Goal: Navigation & Orientation: Find specific page/section

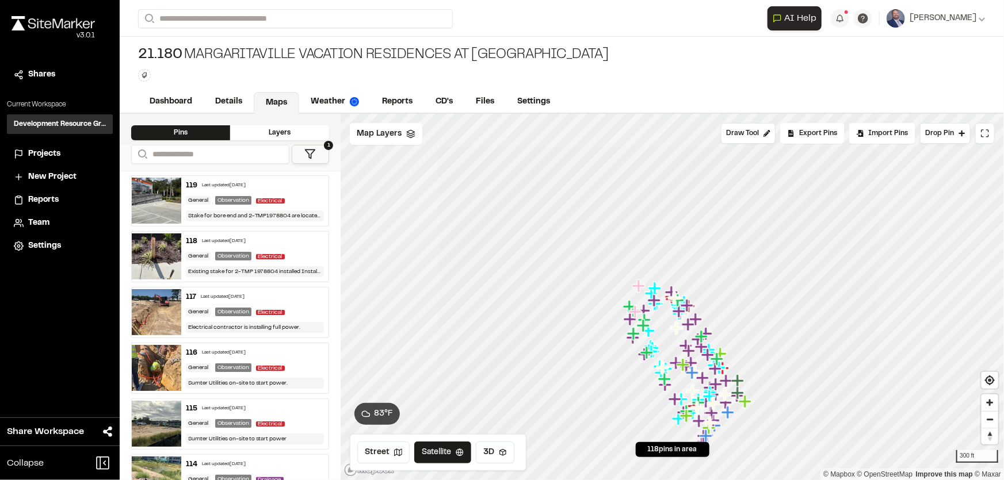
click at [53, 150] on span "Projects" at bounding box center [44, 154] width 32 height 13
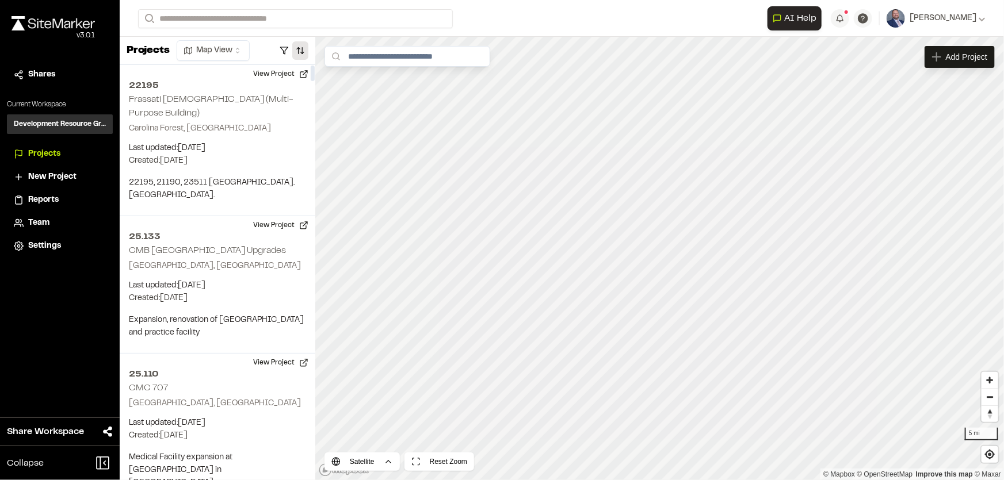
click at [305, 50] on button "button" at bounding box center [300, 50] width 16 height 18
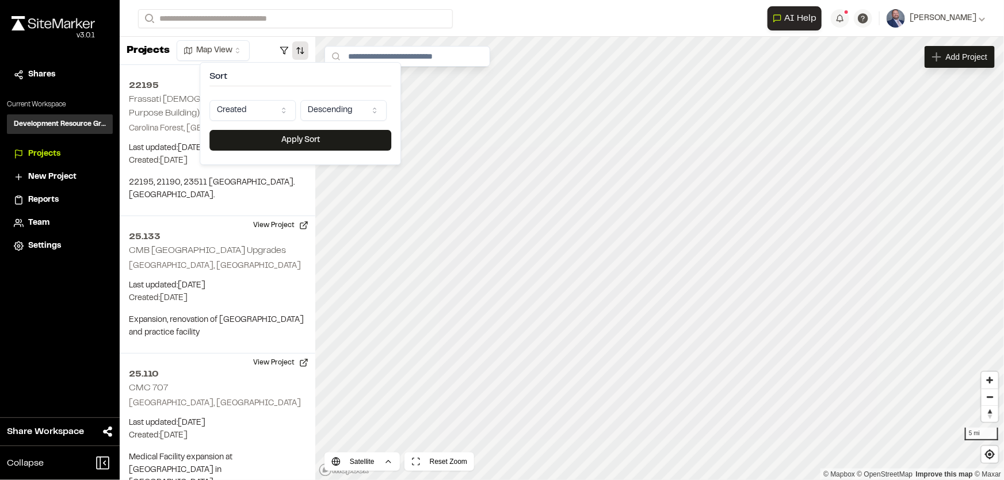
click at [275, 108] on html "Close sidebar v 3.0.1 Shares Current Workspace Development Resource Group DR Pr…" at bounding box center [502, 240] width 1004 height 480
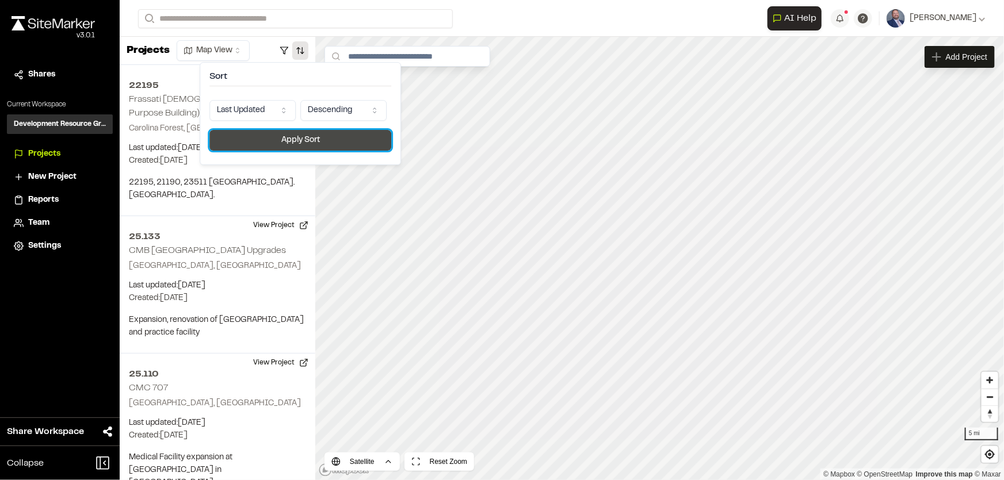
click at [266, 141] on button "Apply Sort" at bounding box center [300, 140] width 182 height 21
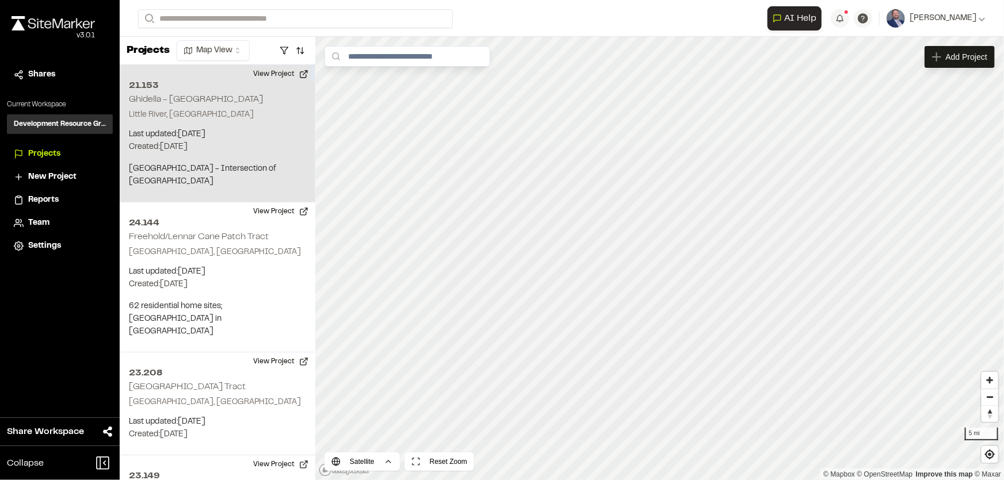
click at [256, 141] on p "Created: Mar 18, 2024" at bounding box center [217, 147] width 177 height 13
click at [659, 258] on div "21.153 Ghidella - Wampee Business Park" at bounding box center [659, 258] width 17 height 17
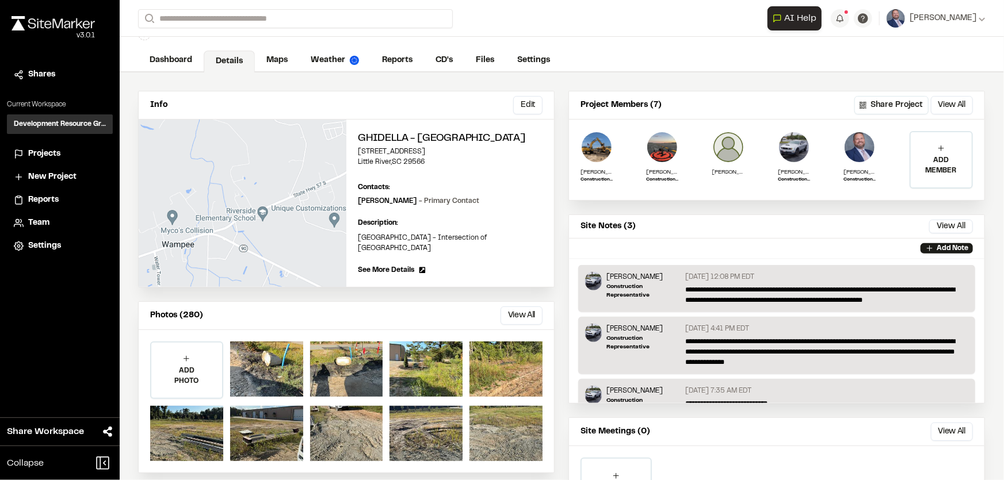
scroll to position [121, 0]
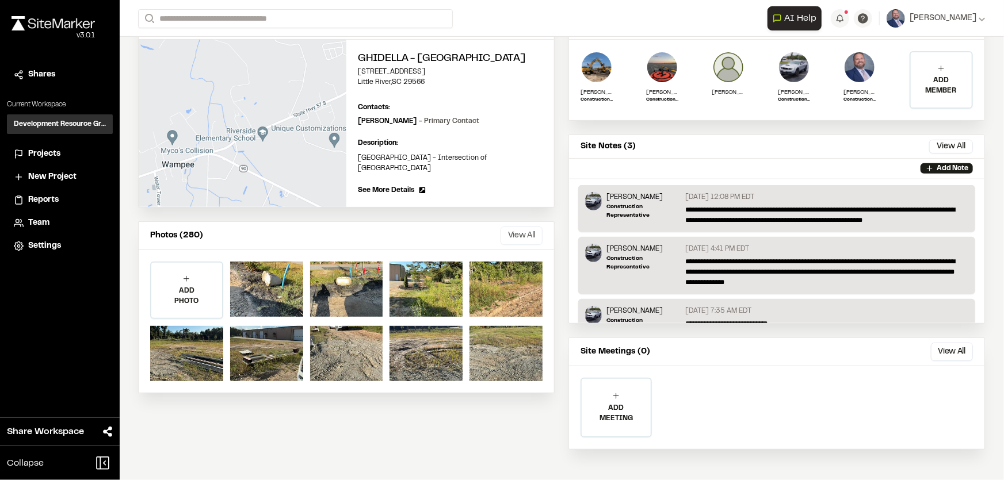
click at [510, 245] on button "View All" at bounding box center [521, 236] width 42 height 18
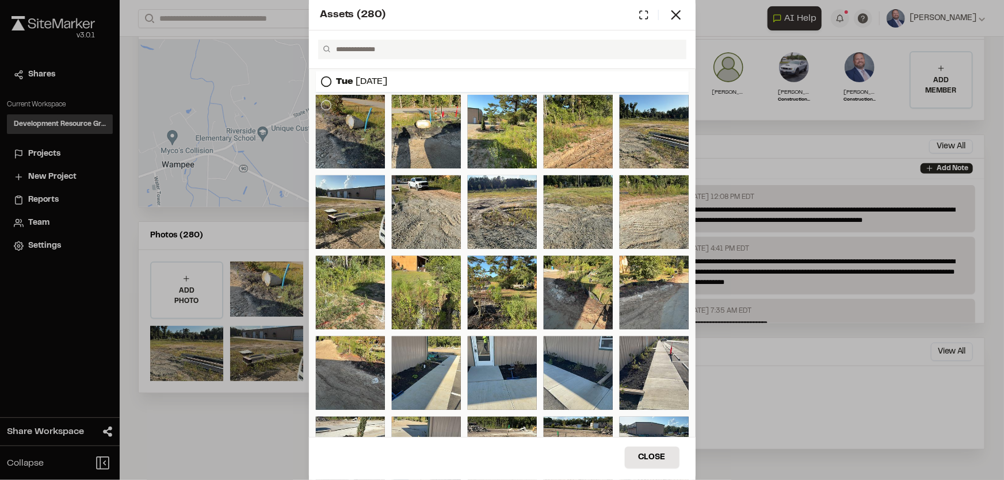
click at [326, 122] on div at bounding box center [350, 132] width 69 height 74
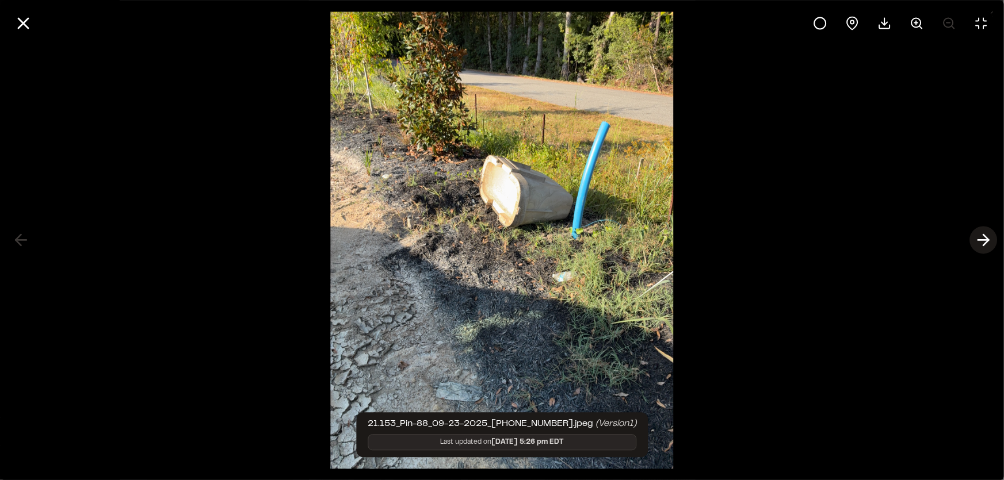
click at [981, 236] on icon at bounding box center [983, 241] width 18 height 20
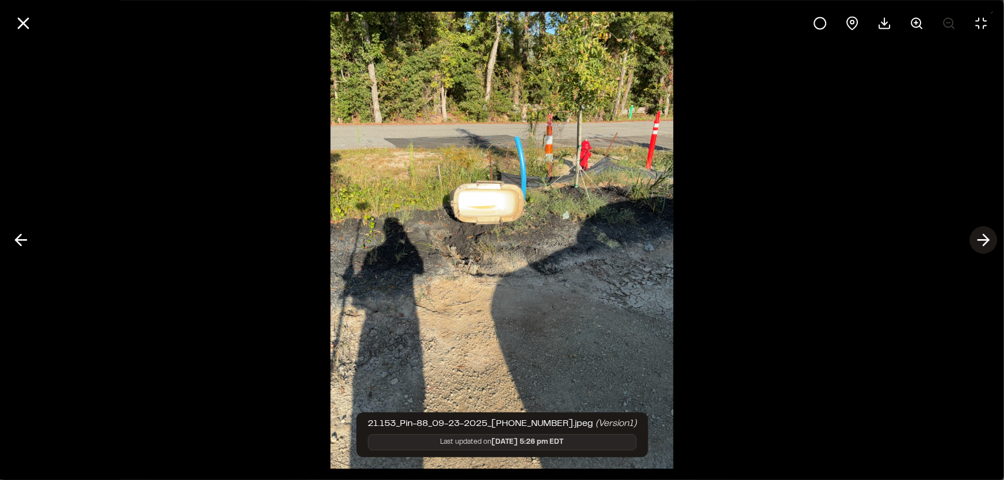
click at [981, 236] on icon at bounding box center [983, 241] width 18 height 20
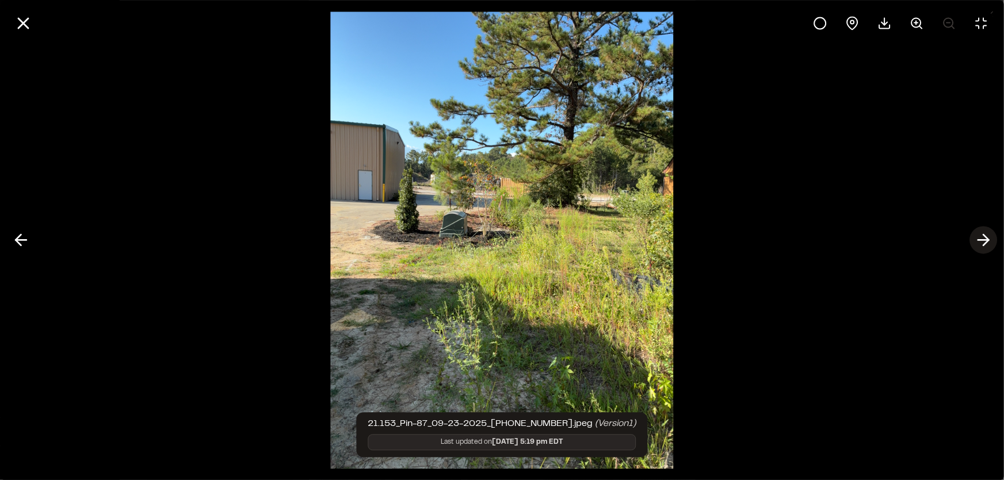
click at [981, 236] on icon at bounding box center [983, 241] width 18 height 20
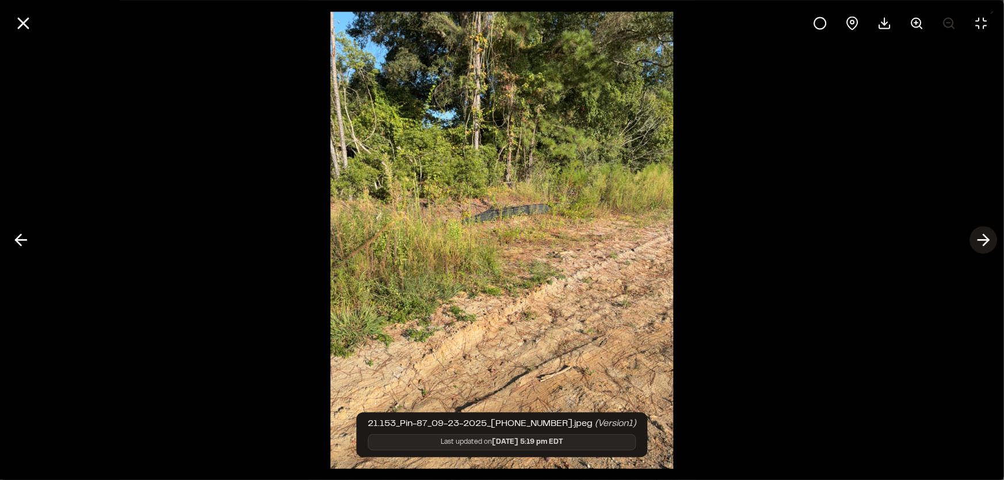
click at [981, 236] on icon at bounding box center [983, 241] width 18 height 20
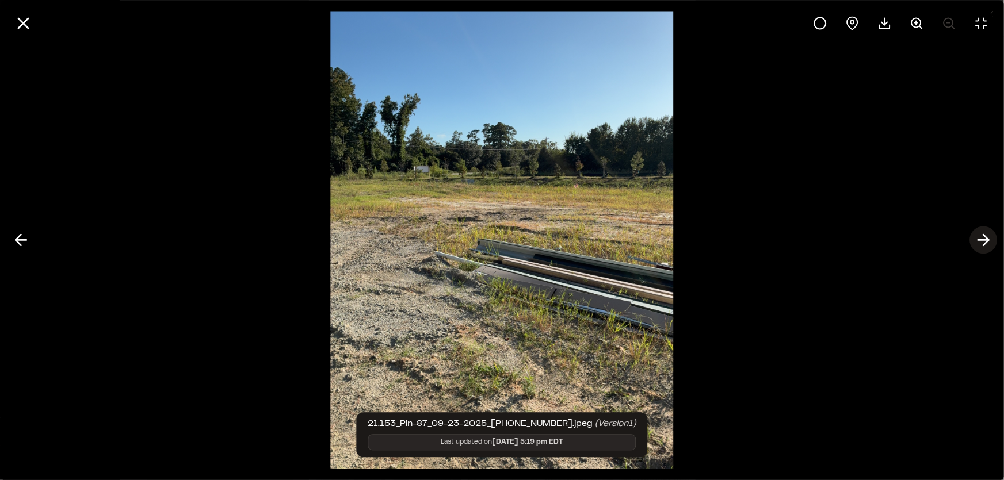
click at [981, 236] on icon at bounding box center [983, 241] width 18 height 20
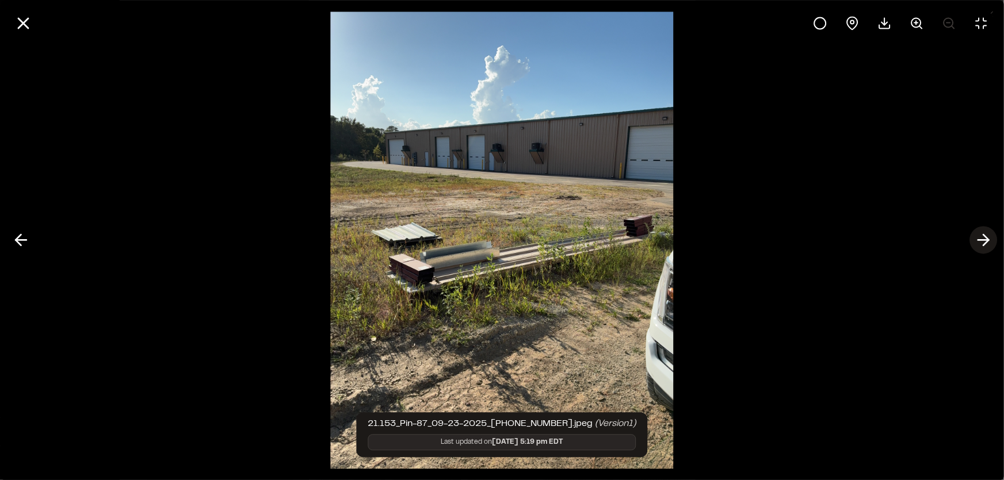
click at [981, 236] on icon at bounding box center [983, 241] width 18 height 20
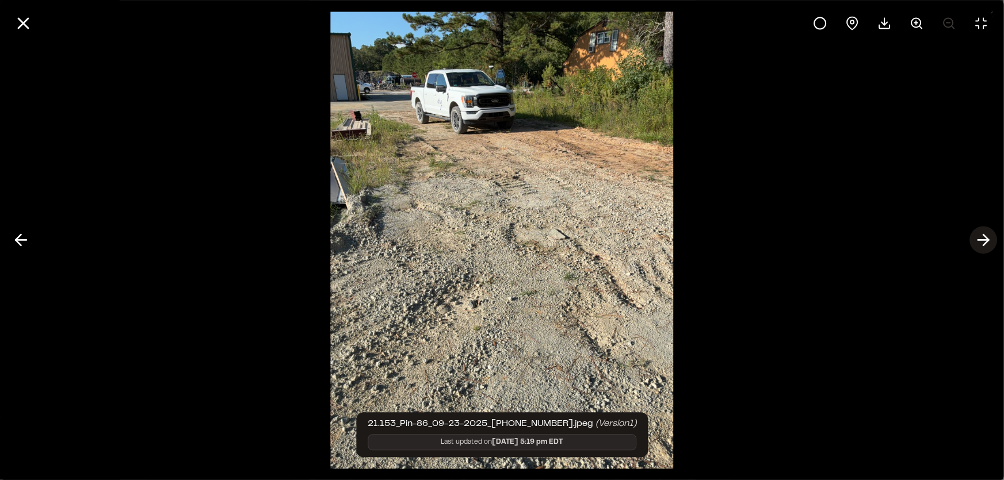
click at [981, 236] on icon at bounding box center [983, 241] width 18 height 20
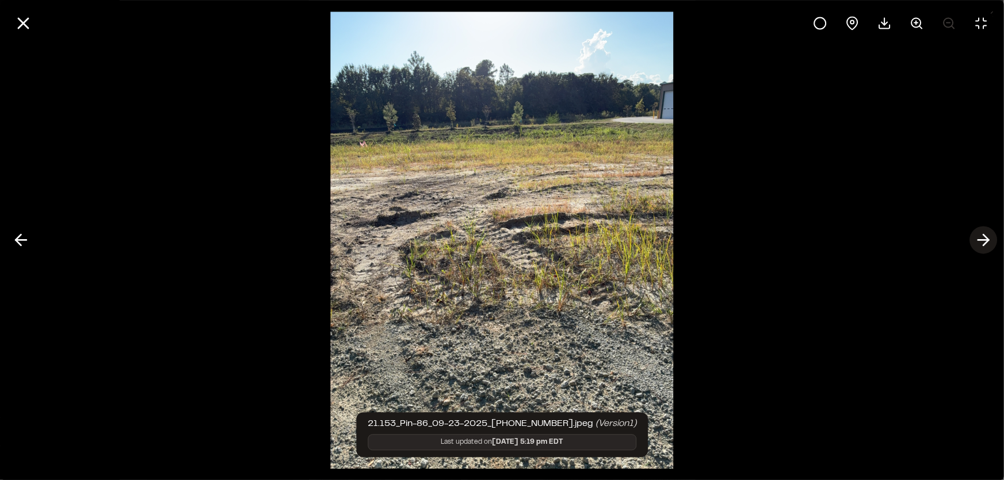
click at [981, 236] on icon at bounding box center [983, 241] width 18 height 20
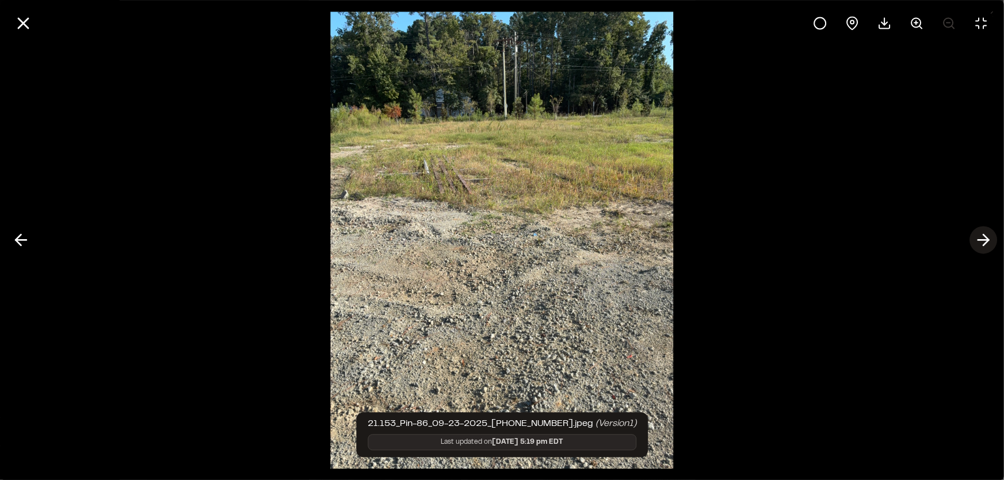
click at [981, 236] on icon at bounding box center [983, 241] width 18 height 20
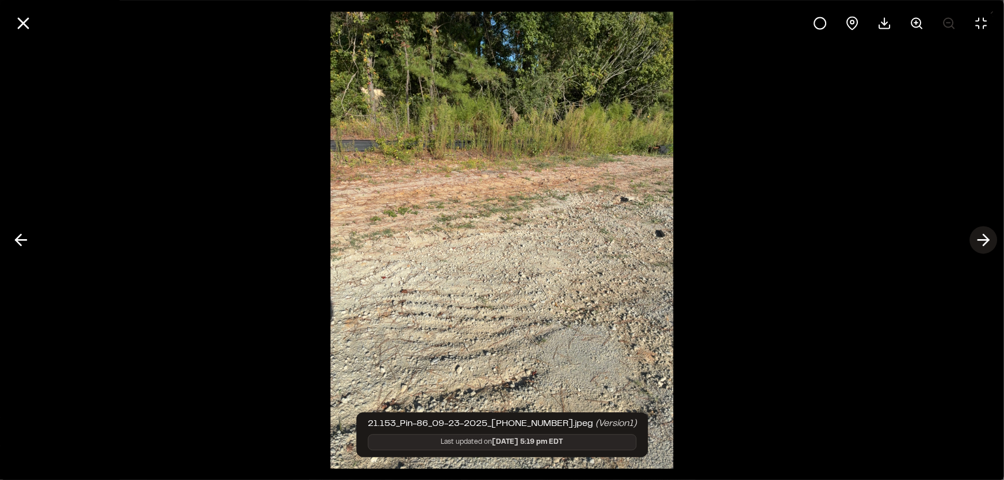
click at [981, 236] on icon at bounding box center [983, 241] width 18 height 20
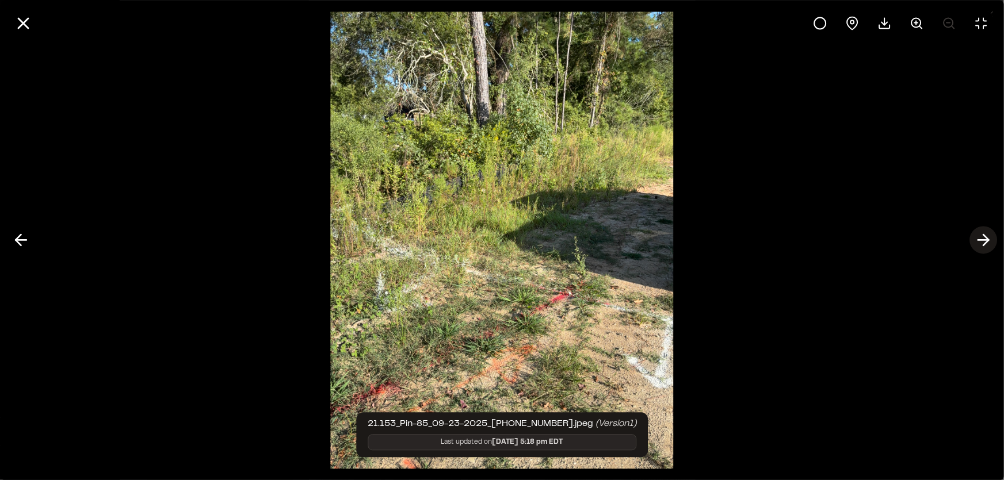
click at [981, 236] on icon at bounding box center [983, 241] width 18 height 20
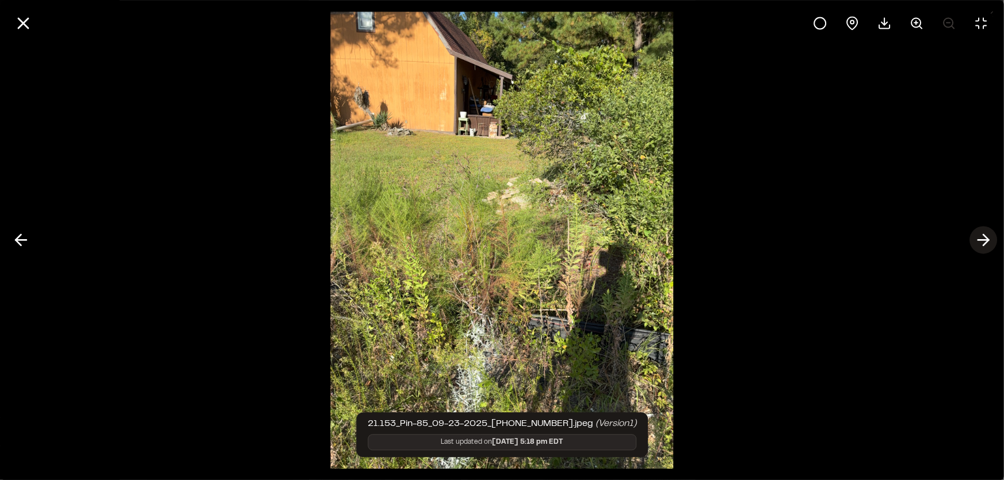
click at [981, 236] on icon at bounding box center [983, 241] width 18 height 20
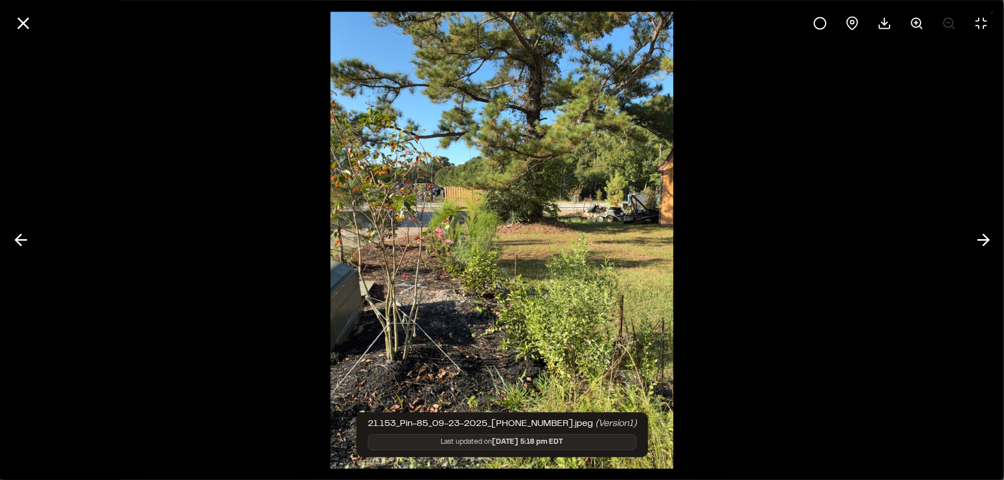
click at [996, 247] on div at bounding box center [502, 240] width 1004 height 480
click at [979, 232] on icon at bounding box center [983, 241] width 18 height 20
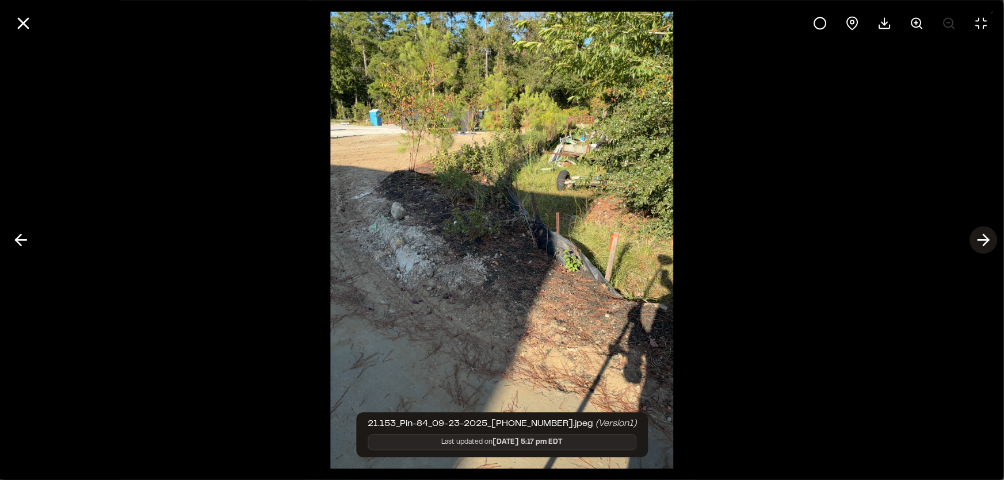
click at [990, 240] on icon at bounding box center [983, 241] width 18 height 20
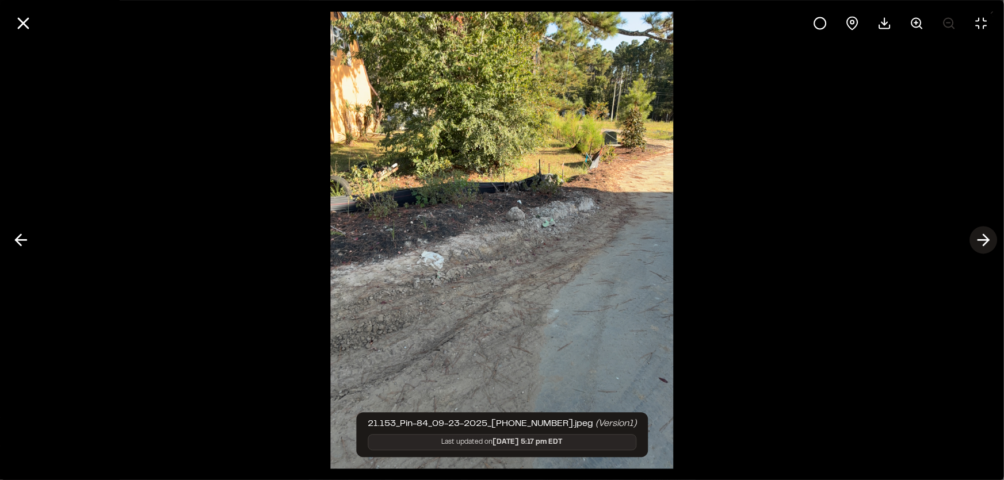
click at [985, 240] on line at bounding box center [983, 240] width 11 height 0
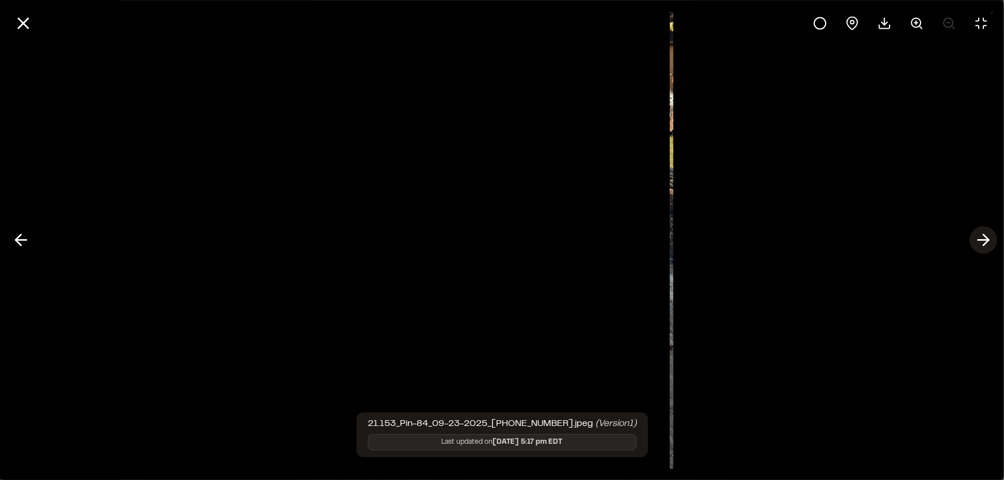
click at [985, 240] on line at bounding box center [983, 240] width 11 height 0
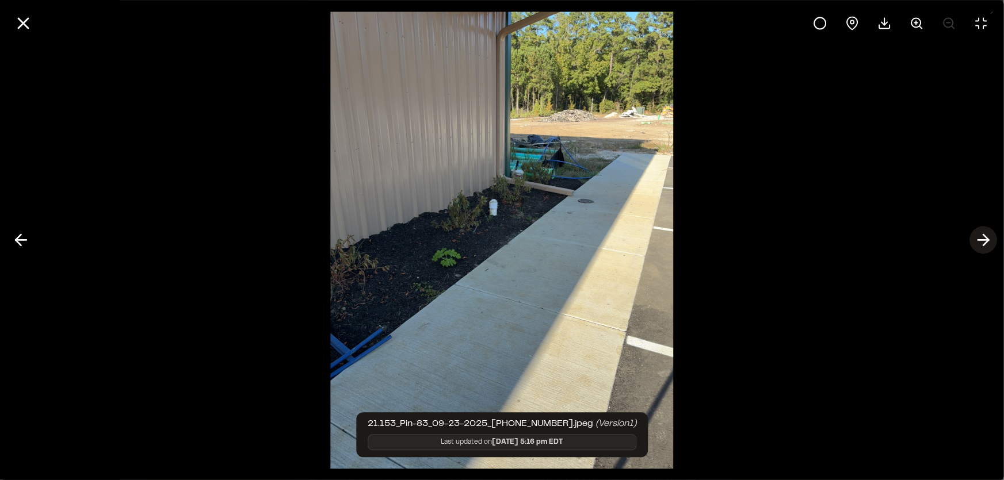
click at [985, 240] on line at bounding box center [983, 240] width 11 height 0
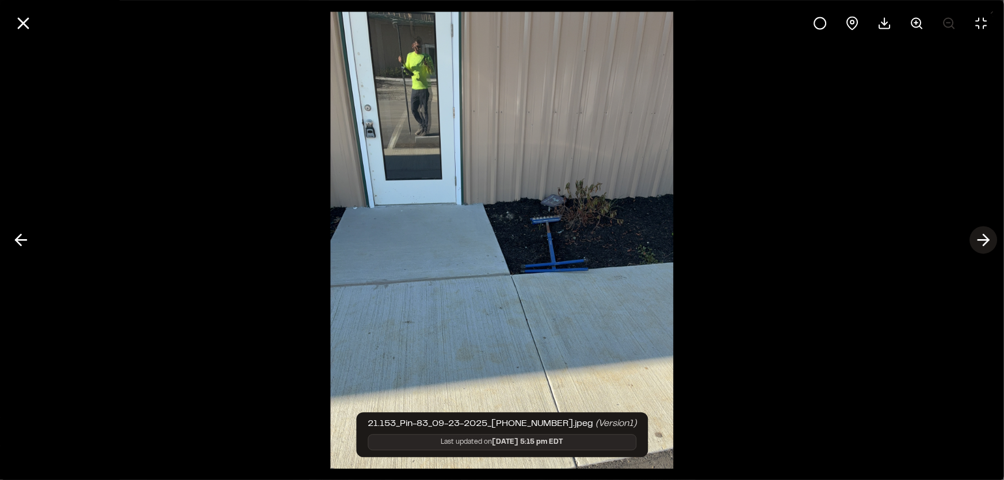
click at [985, 240] on line at bounding box center [983, 240] width 11 height 0
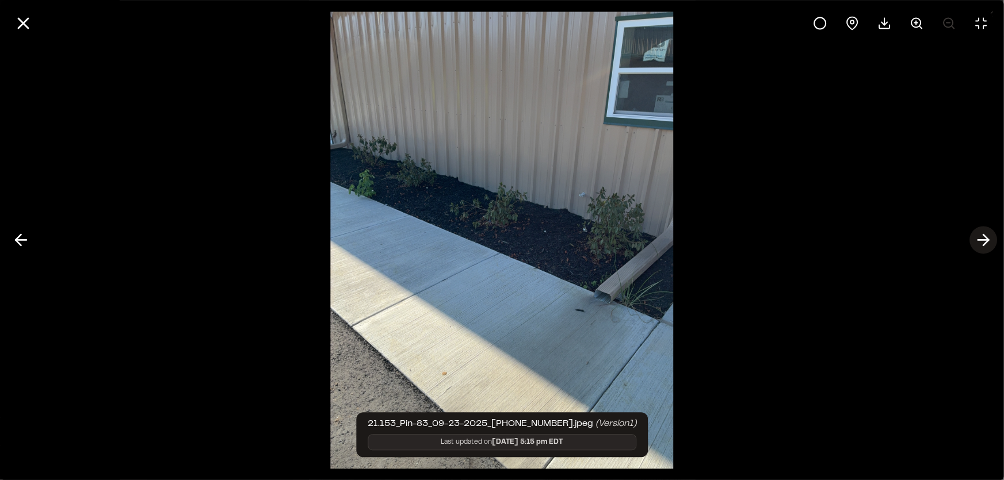
click at [985, 240] on line at bounding box center [983, 240] width 11 height 0
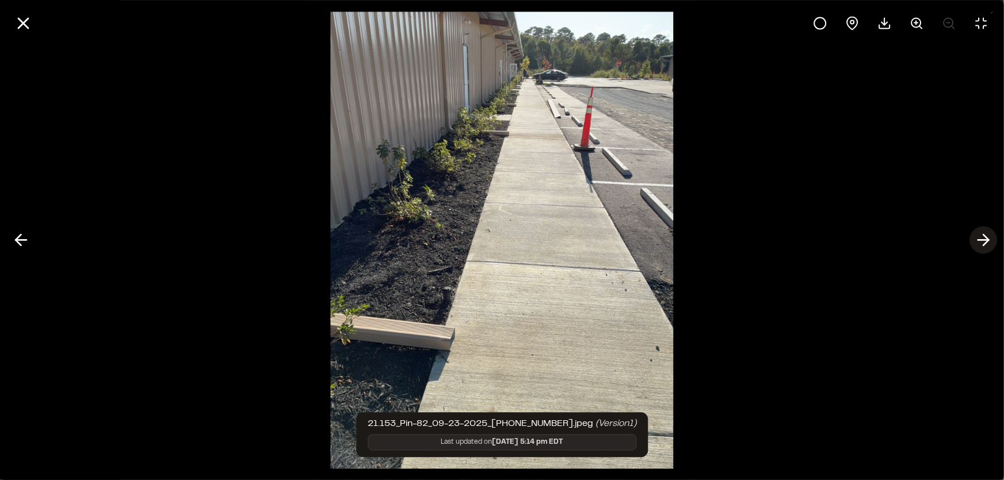
click at [982, 234] on icon at bounding box center [983, 241] width 18 height 20
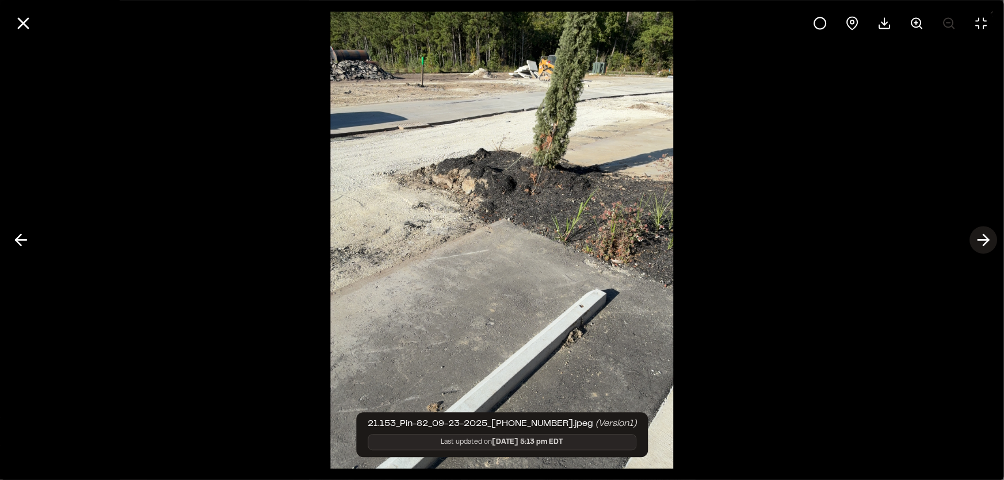
click at [982, 234] on icon at bounding box center [983, 241] width 18 height 20
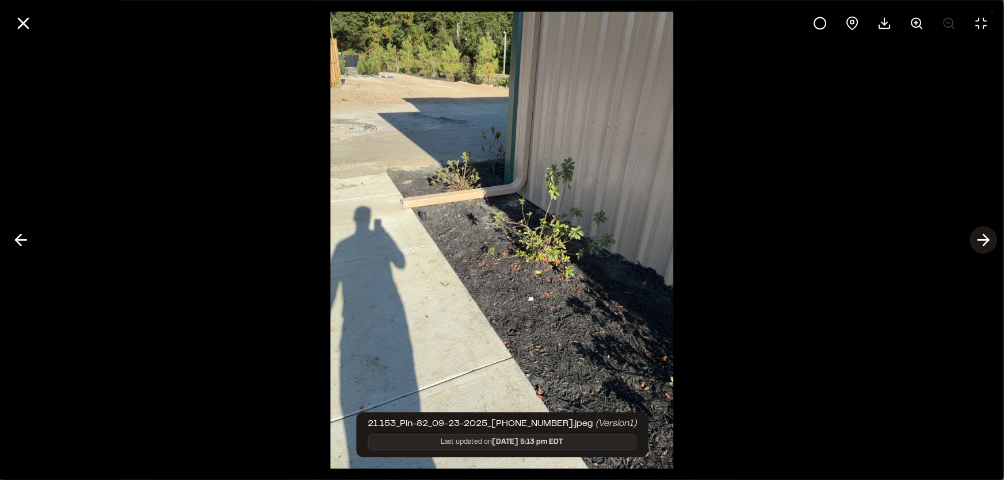
click at [982, 234] on icon at bounding box center [983, 241] width 18 height 20
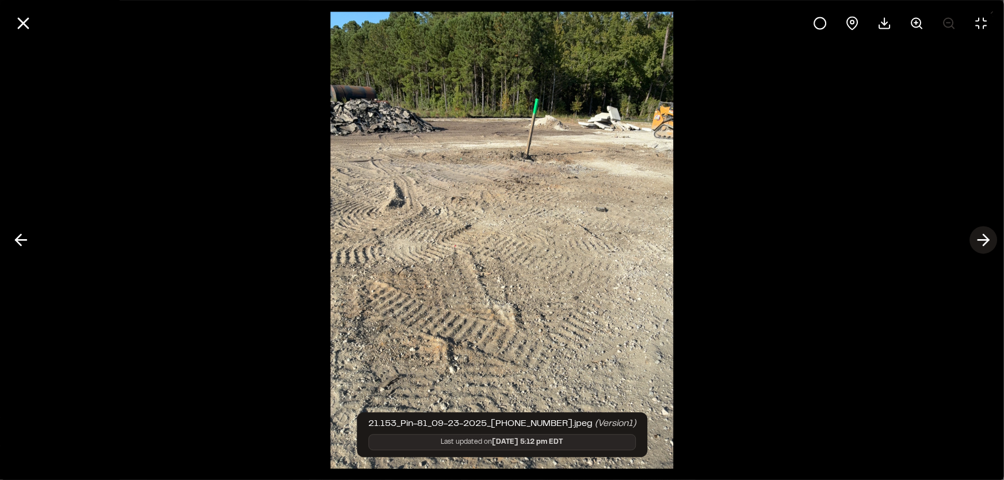
click at [982, 234] on icon at bounding box center [983, 241] width 18 height 20
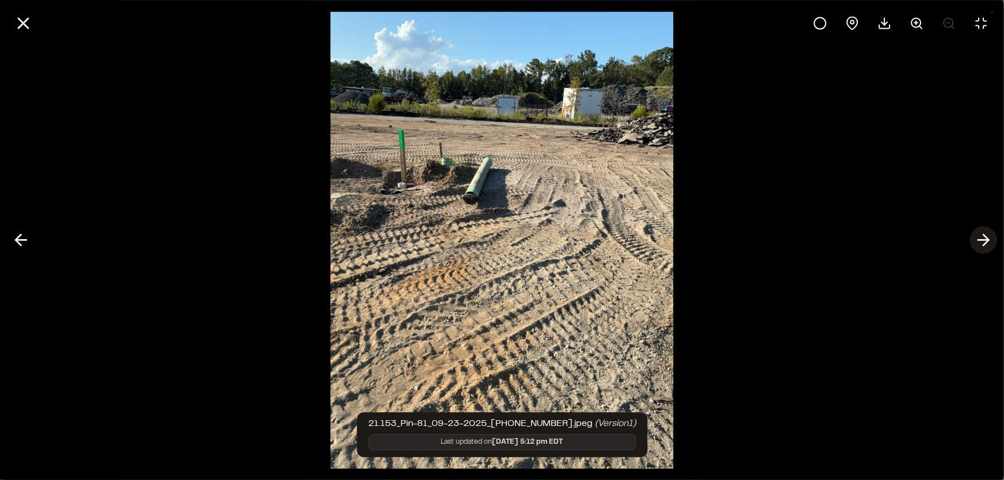
click at [978, 240] on line at bounding box center [983, 240] width 11 height 0
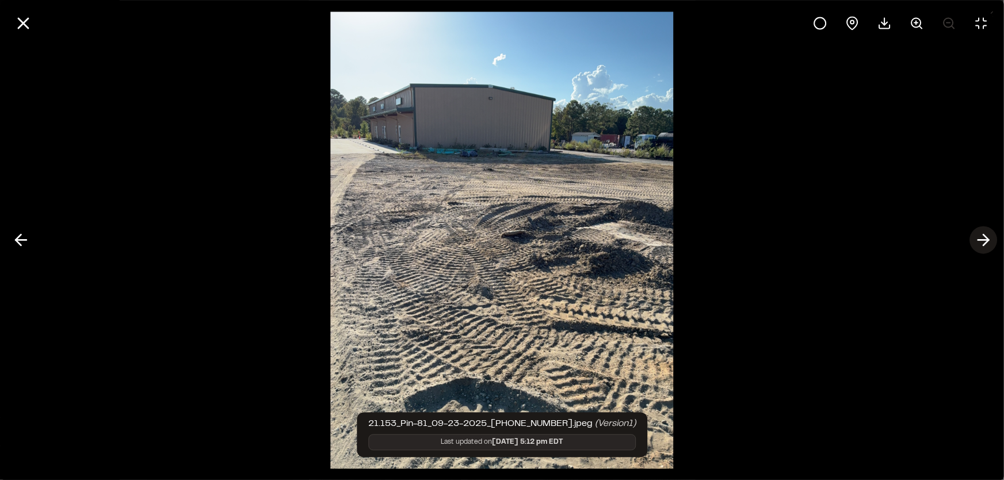
click at [978, 240] on line at bounding box center [983, 240] width 11 height 0
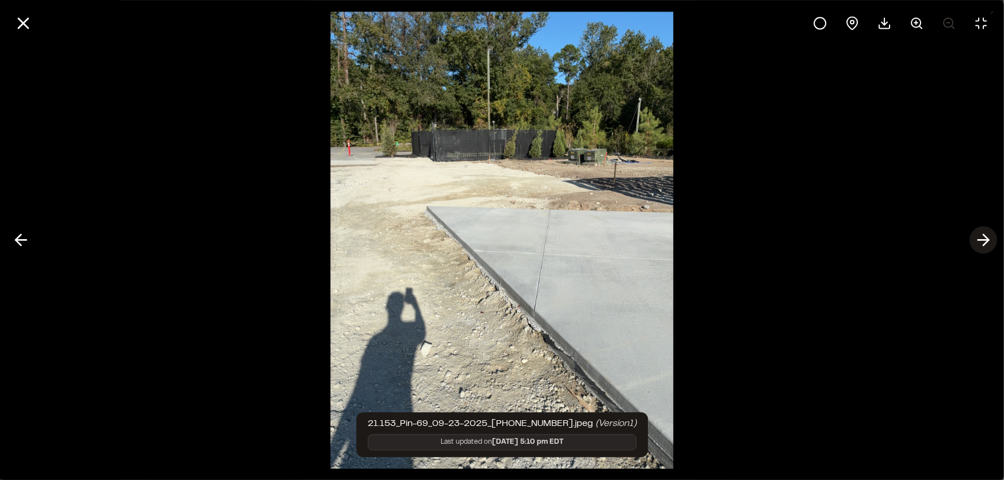
click at [978, 240] on line at bounding box center [983, 240] width 11 height 0
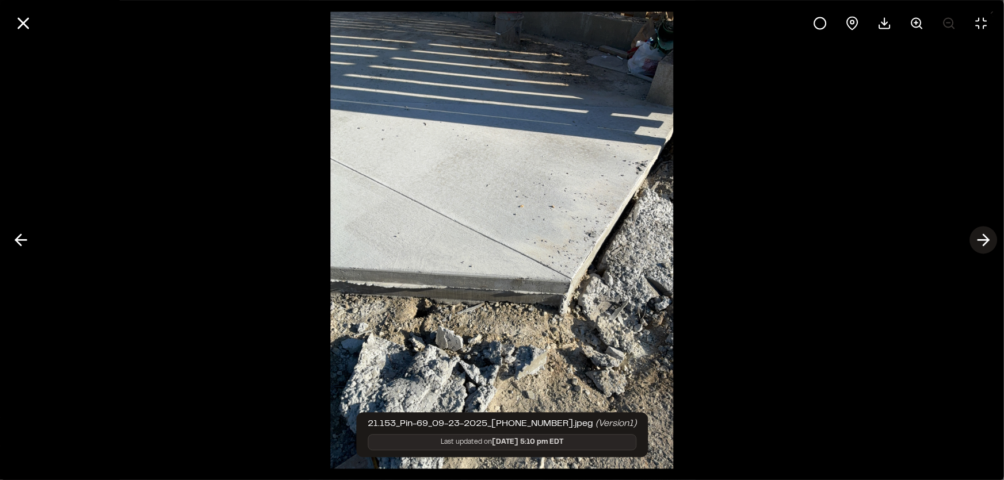
click at [978, 240] on line at bounding box center [983, 240] width 11 height 0
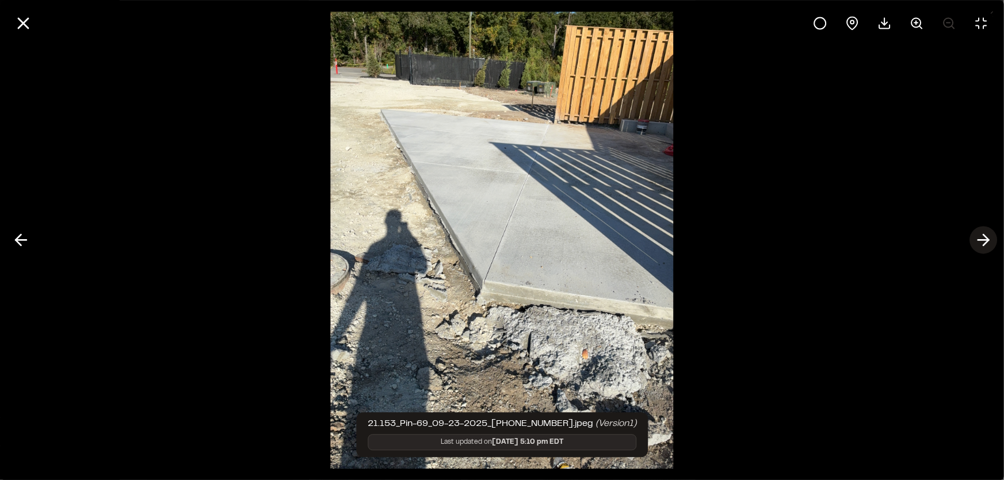
click at [978, 240] on line at bounding box center [983, 240] width 11 height 0
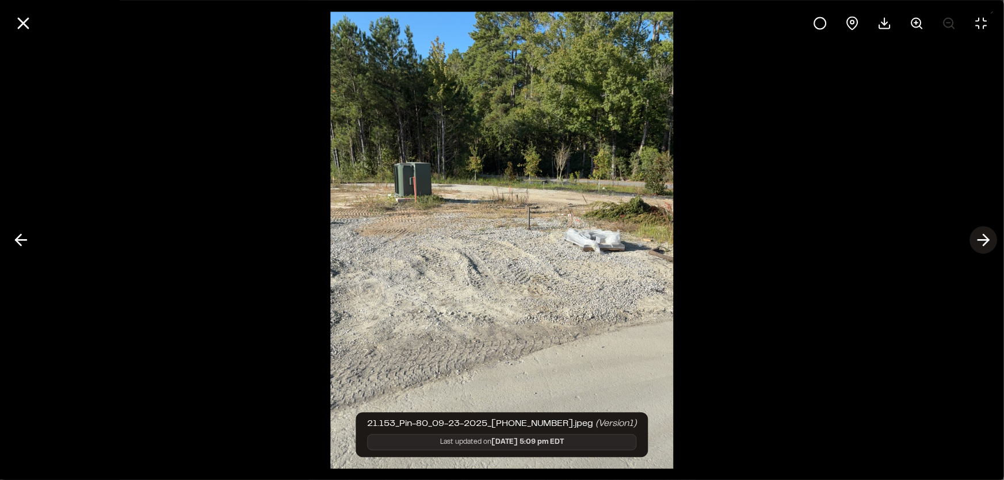
click at [978, 240] on line at bounding box center [983, 240] width 11 height 0
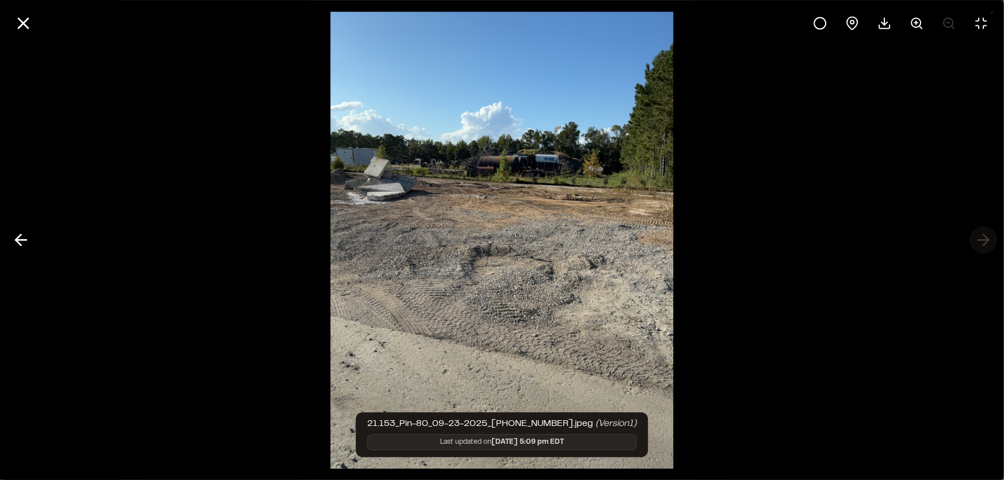
click at [977, 240] on div at bounding box center [502, 240] width 1004 height 480
click at [25, 22] on icon at bounding box center [23, 23] width 20 height 20
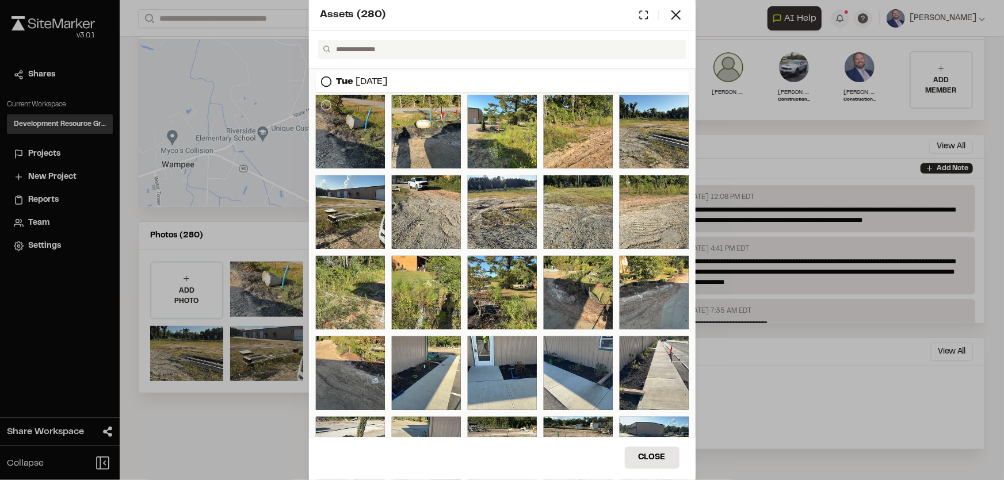
scroll to position [52, 0]
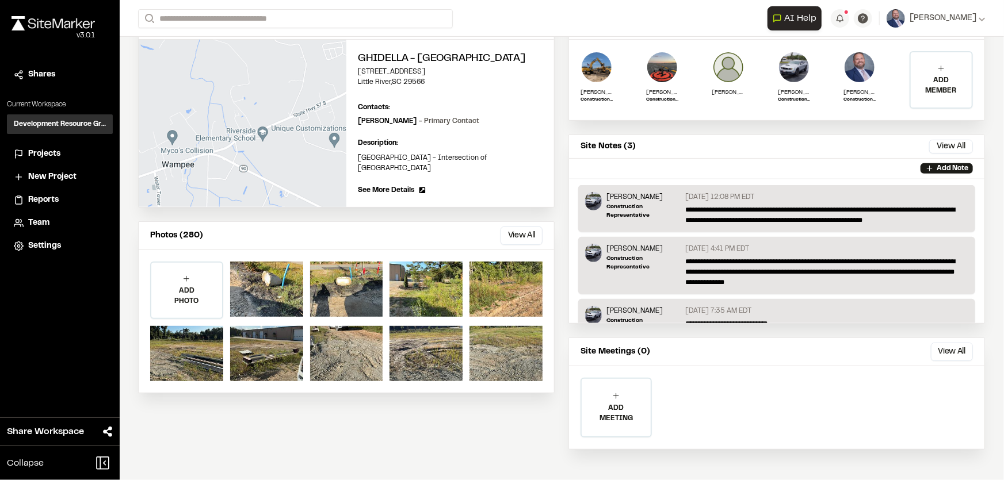
click at [748, 132] on div "Assets ( 280 ) [DATE] Close Select Download Zoom to Pin Unselect Download Zoom …" at bounding box center [502, 249] width 1004 height 480
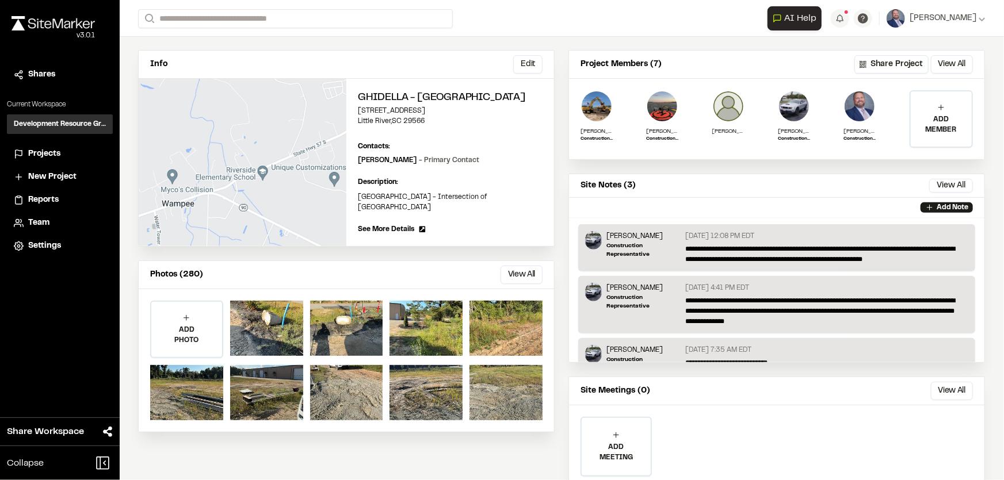
scroll to position [0, 0]
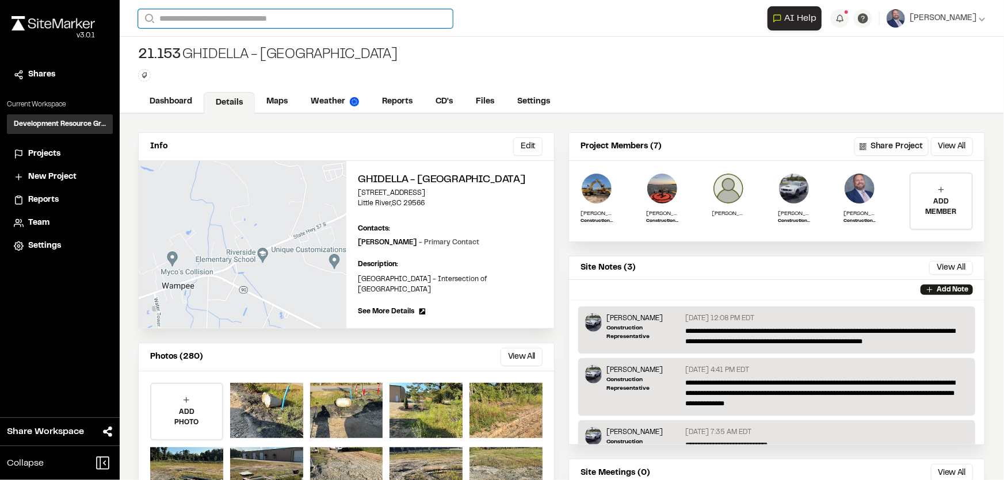
click at [213, 21] on input "Search" at bounding box center [295, 18] width 315 height 19
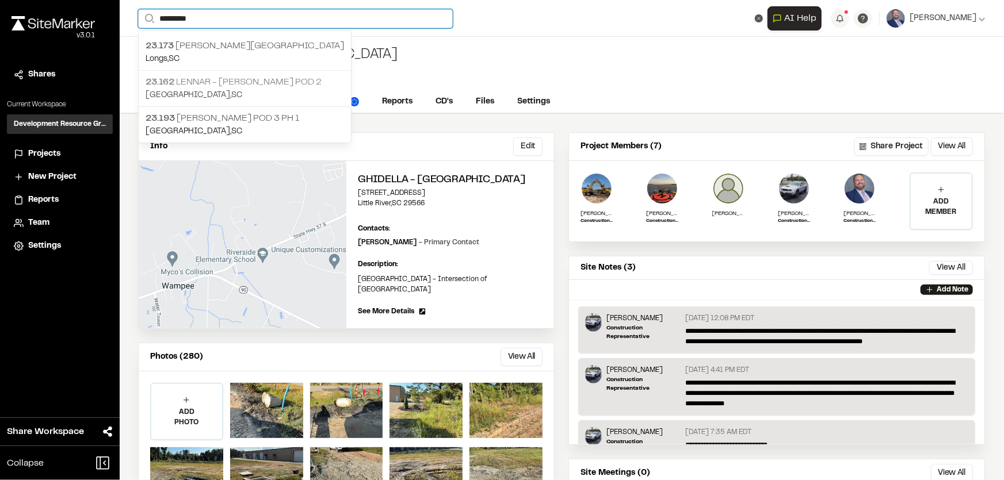
type input "*********"
click at [248, 81] on p "23.162 Lennar - [PERSON_NAME] Pod 2" at bounding box center [245, 82] width 198 height 14
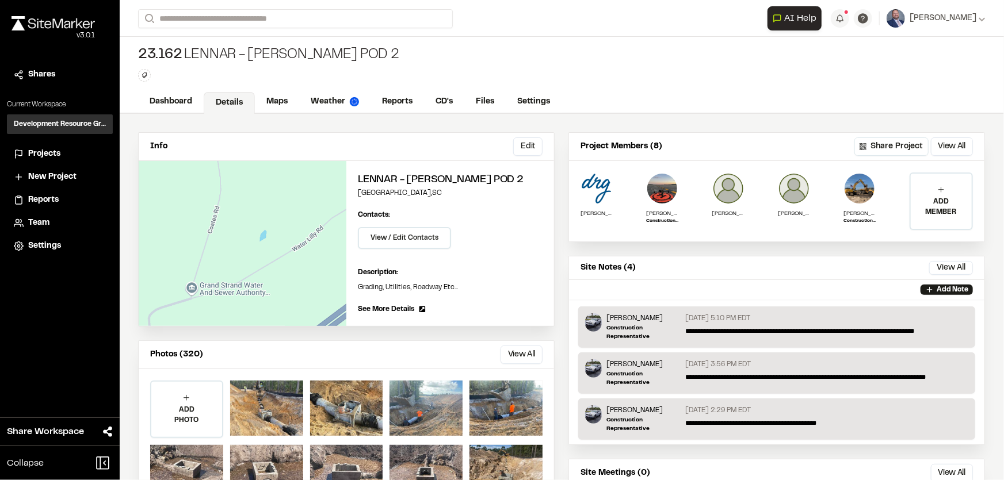
click at [510, 354] on button "View All" at bounding box center [521, 355] width 42 height 18
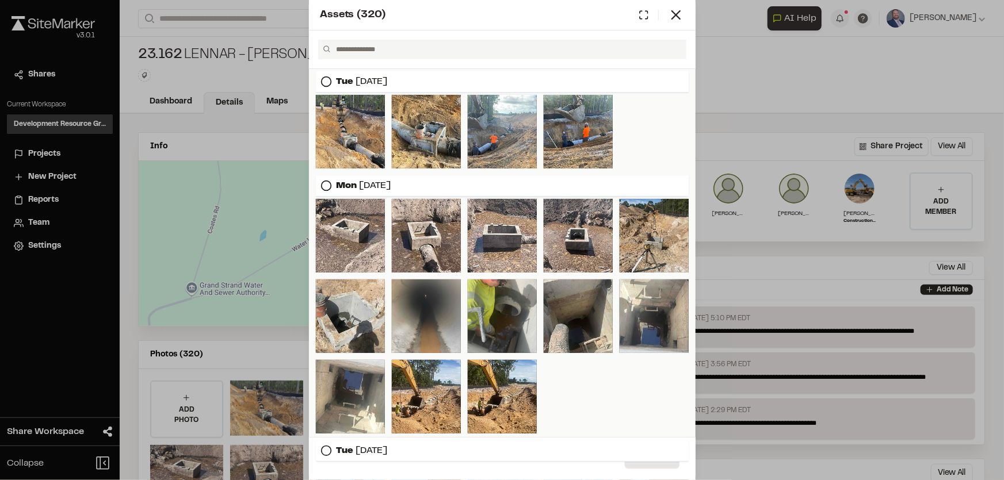
click at [771, 83] on div "Assets ( 320 ) [DATE] [DATE] [DATE] [DATE] [DATE] Close Select Download Zoom to…" at bounding box center [502, 240] width 1004 height 480
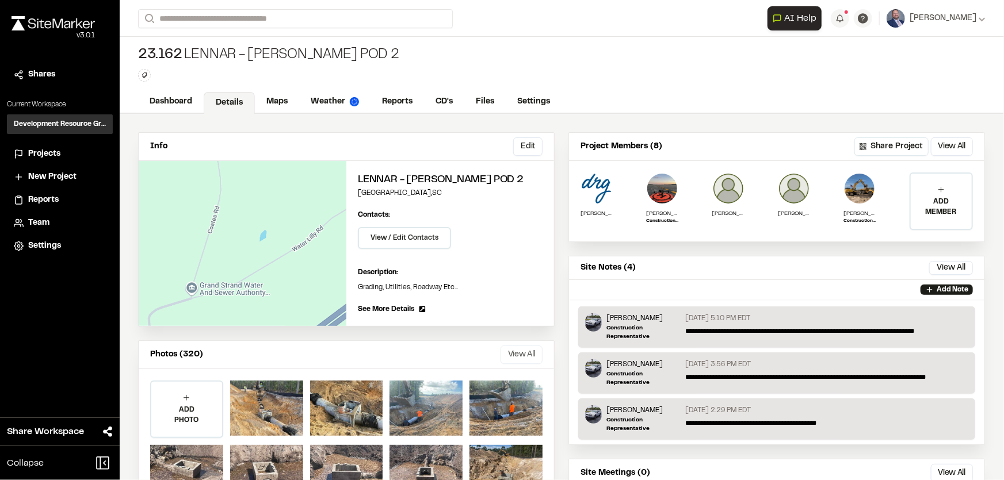
click at [508, 354] on button "View All" at bounding box center [521, 355] width 42 height 18
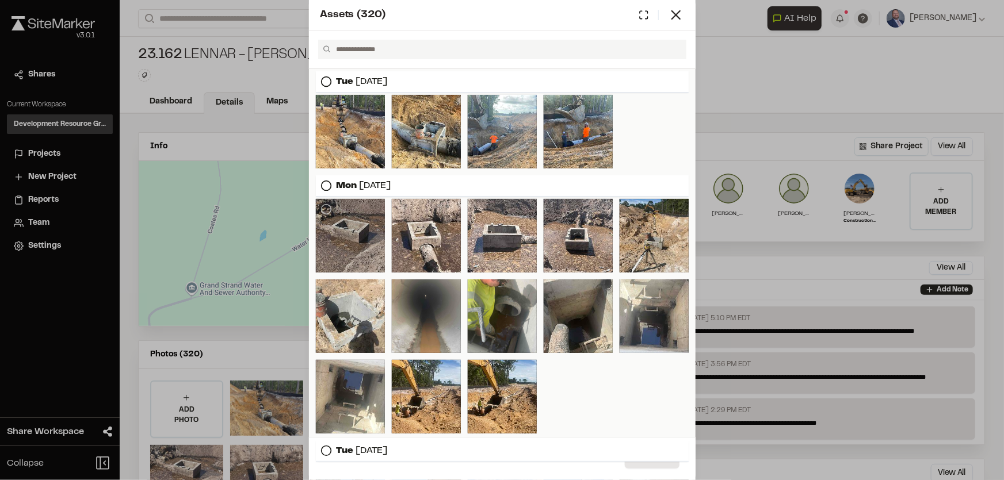
click at [327, 233] on div at bounding box center [350, 236] width 69 height 74
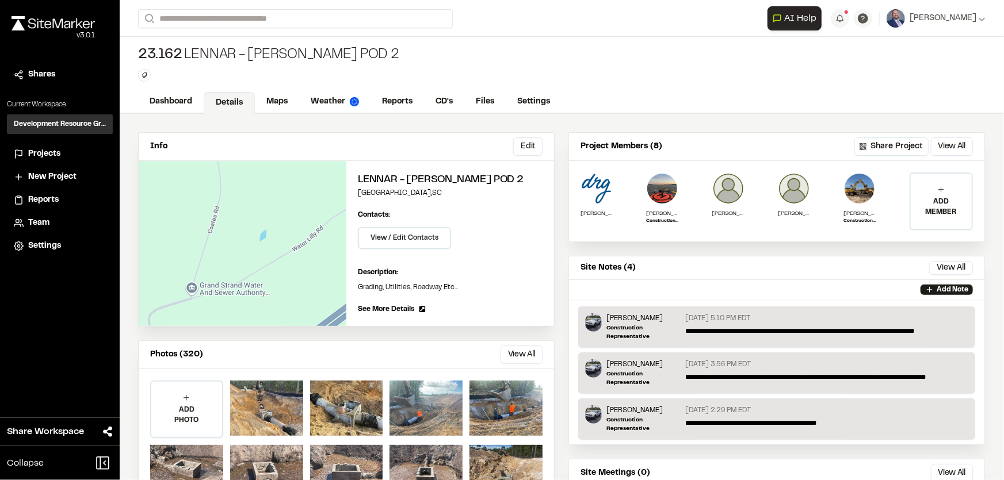
click at [41, 154] on span "Projects" at bounding box center [44, 154] width 32 height 13
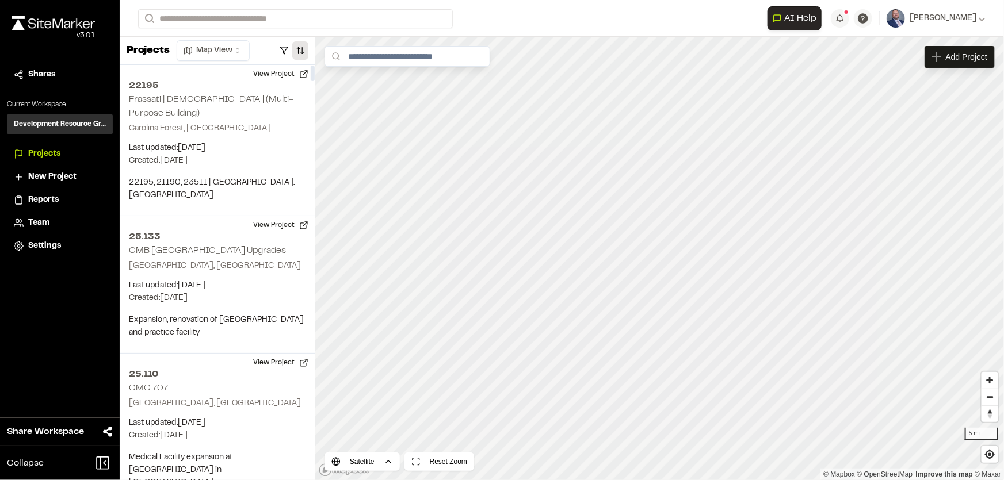
click at [305, 52] on button "button" at bounding box center [300, 50] width 16 height 18
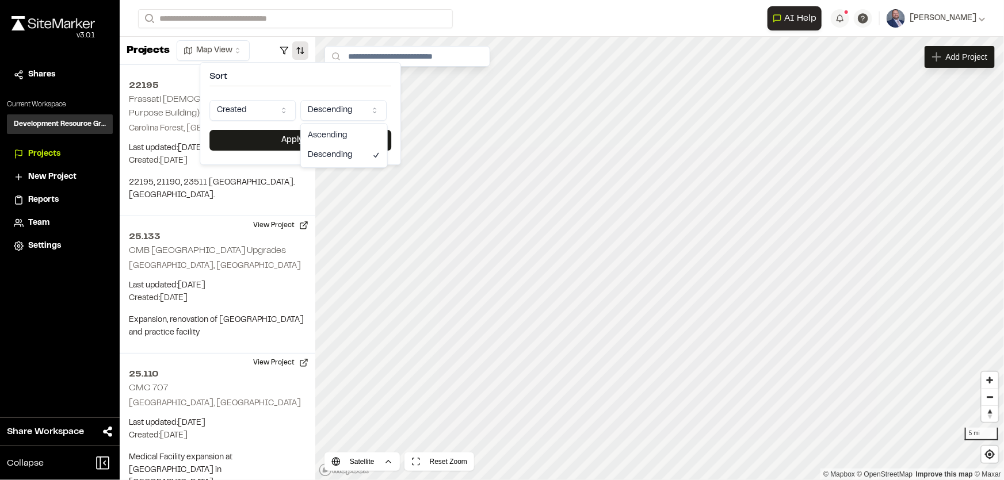
click at [324, 108] on html "Close sidebar v 3.0.1 Shares Current Workspace Development Resource Group DR Pr…" at bounding box center [502, 240] width 1004 height 480
click at [260, 106] on html "Close sidebar v 3.0.1 Shares Current Workspace Development Resource Group DR Pr…" at bounding box center [502, 240] width 1004 height 480
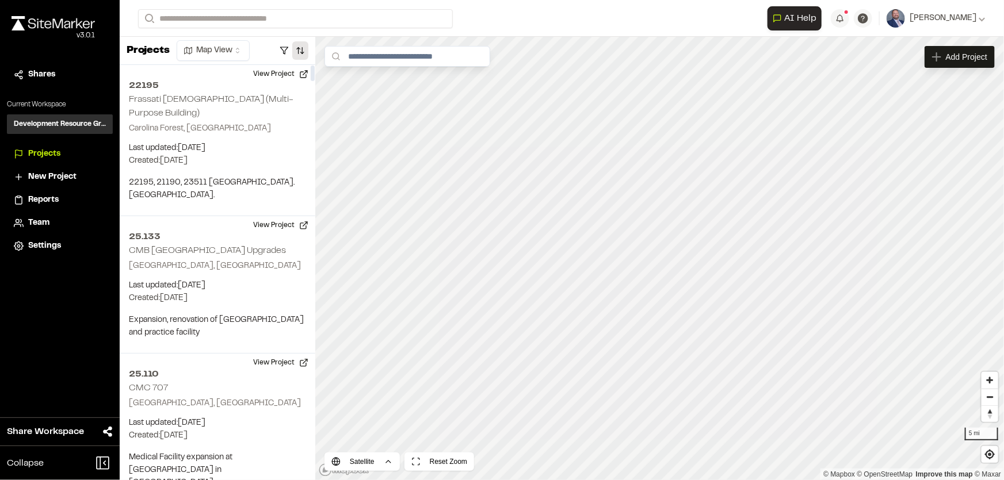
click at [299, 49] on button "button" at bounding box center [300, 50] width 16 height 18
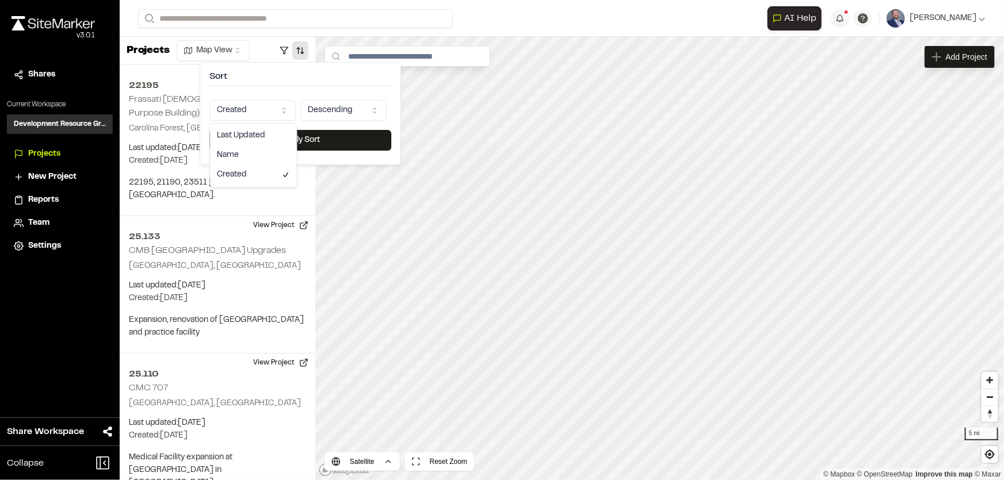
click at [238, 112] on html "Close sidebar v 3.0.1 Shares Current Workspace Development Resource Group DR Pr…" at bounding box center [502, 240] width 1004 height 480
drag, startPoint x: 233, startPoint y: 137, endPoint x: 269, endPoint y: 133, distance: 35.9
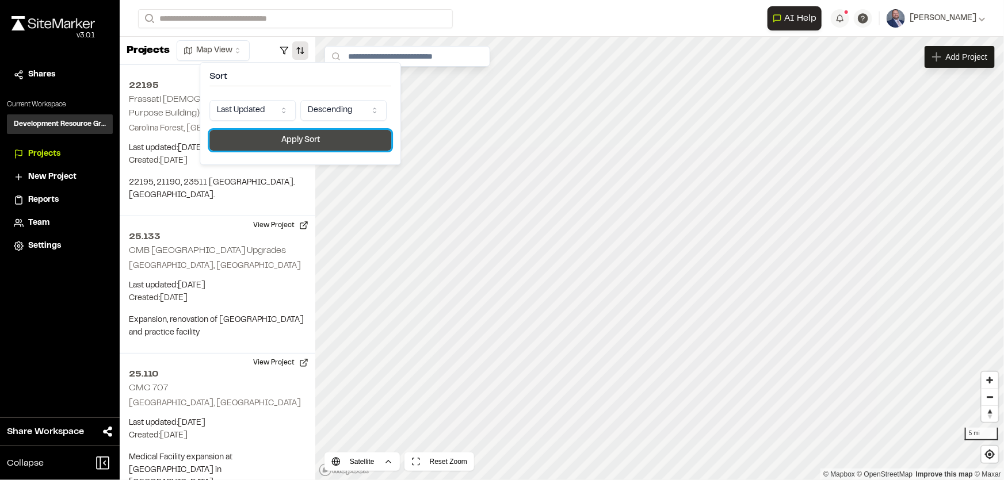
click at [313, 136] on button "Apply Sort" at bounding box center [300, 140] width 182 height 21
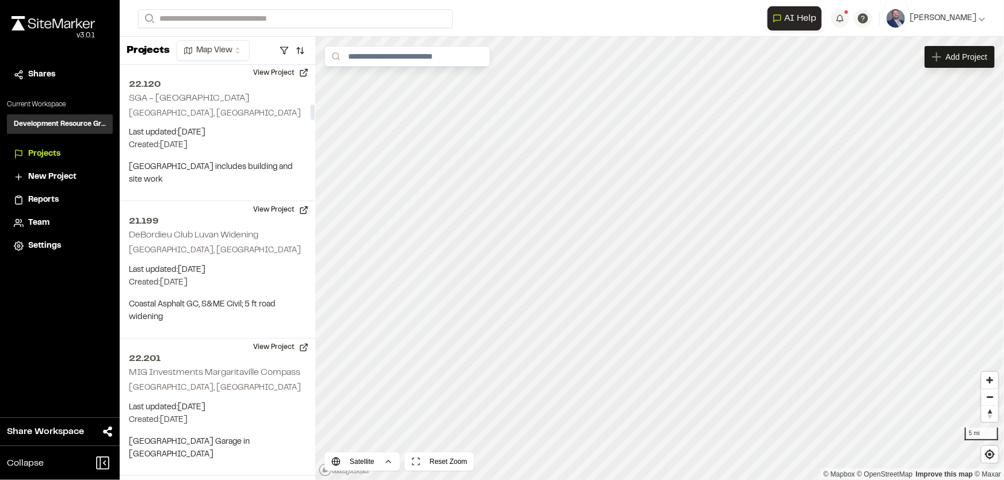
scroll to position [1046, 0]
